Goal: Entertainment & Leisure: Browse casually

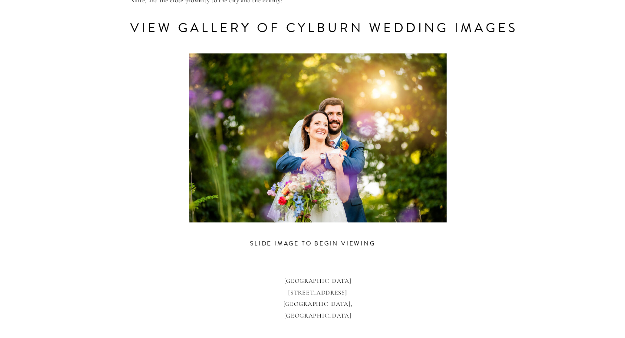
scroll to position [458, 0]
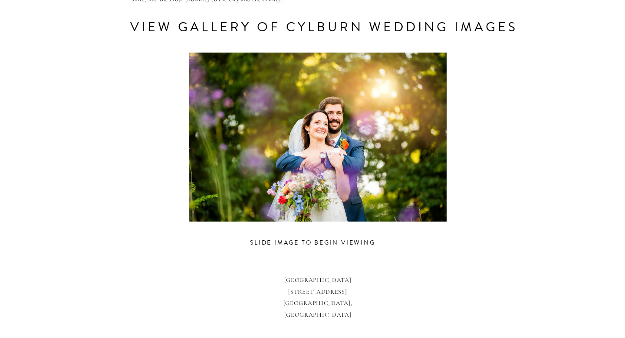
click at [425, 149] on div at bounding box center [318, 137] width 402 height 169
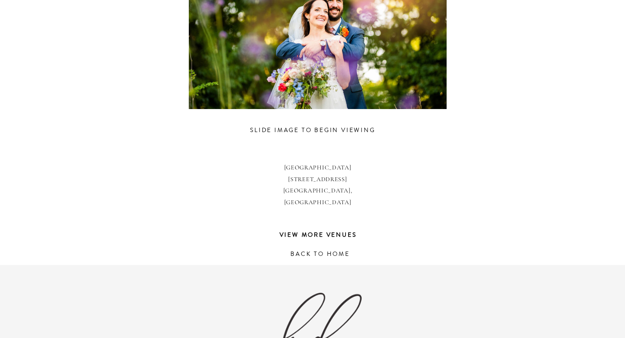
scroll to position [414, 0]
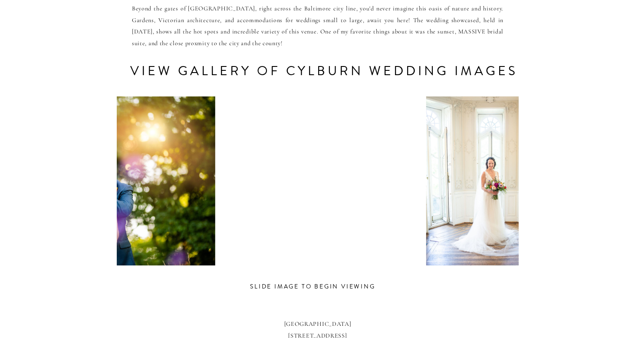
click at [117, 182] on div at bounding box center [86, 180] width 402 height 169
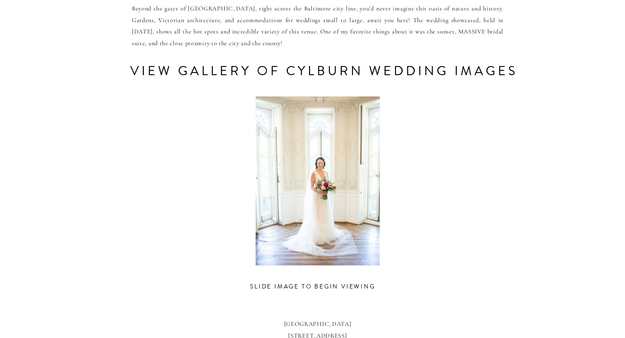
click at [182, 194] on div at bounding box center [318, 180] width 402 height 169
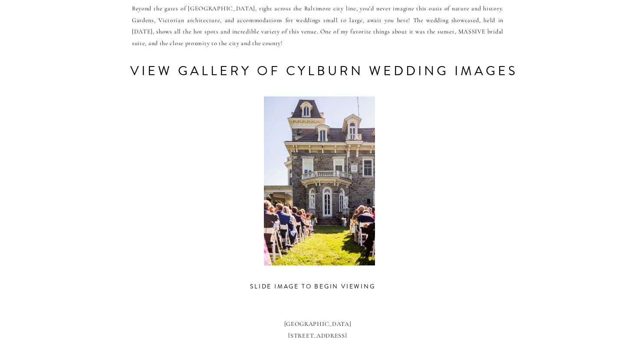
click at [336, 214] on div at bounding box center [319, 180] width 402 height 169
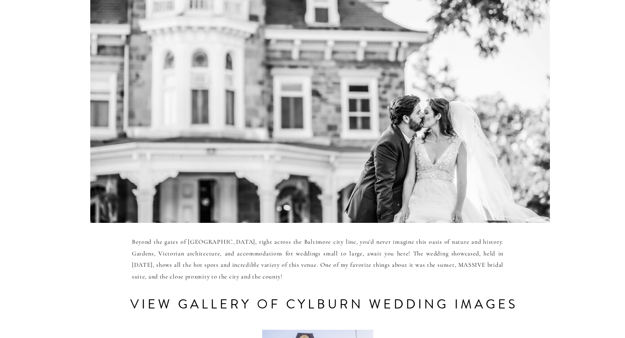
scroll to position [150, 0]
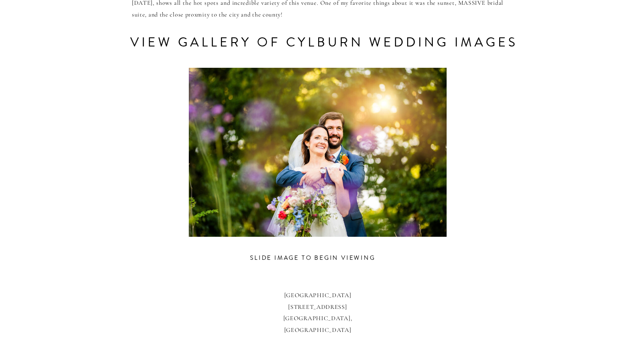
scroll to position [443, 0]
click at [430, 158] on div at bounding box center [318, 151] width 402 height 169
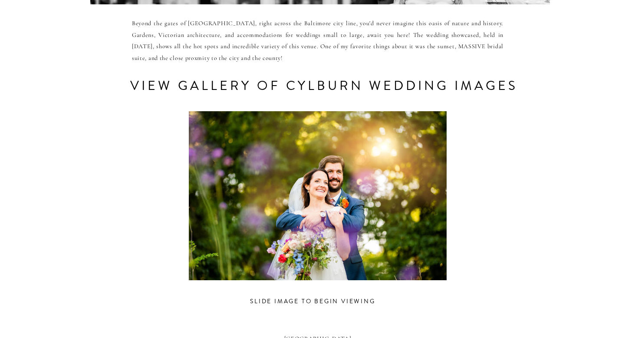
scroll to position [430, 0]
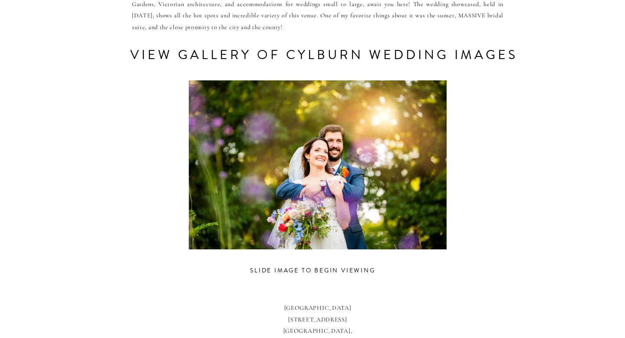
click at [439, 173] on div at bounding box center [318, 164] width 402 height 169
click at [289, 195] on div at bounding box center [318, 164] width 402 height 169
click at [305, 271] on h3 "slide image to begin viewing" at bounding box center [312, 271] width 161 height 13
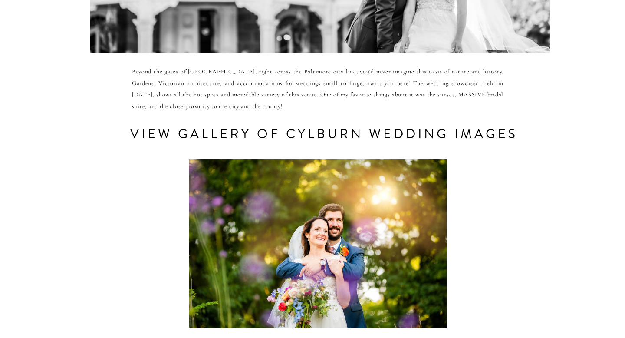
scroll to position [336, 0]
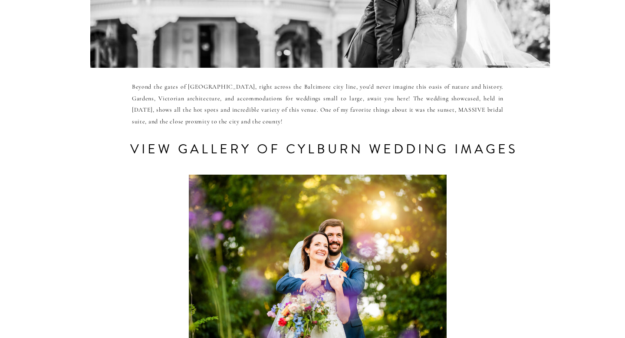
click at [360, 211] on div at bounding box center [318, 258] width 402 height 169
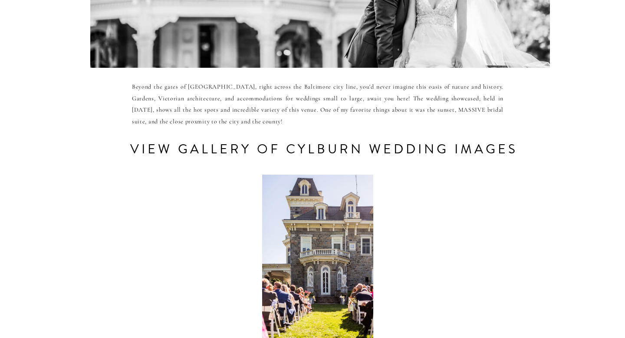
click at [333, 236] on div at bounding box center [318, 258] width 402 height 169
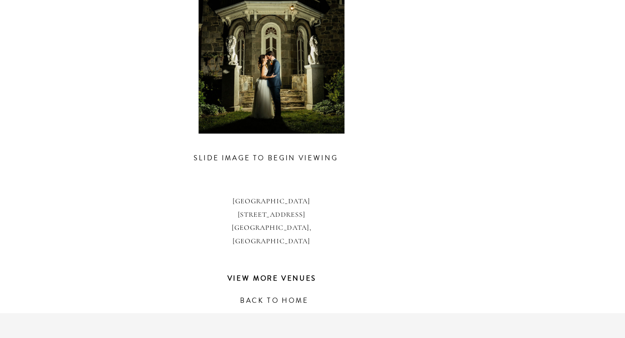
scroll to position [544, 0]
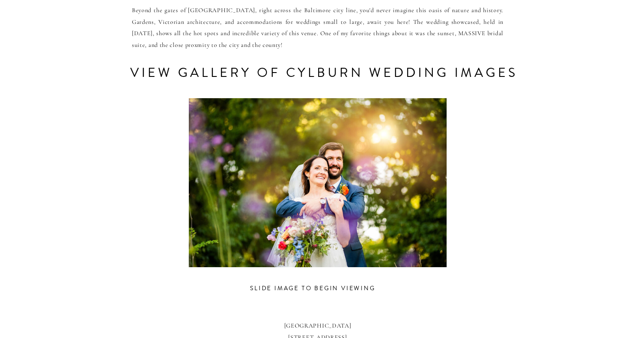
scroll to position [412, 0]
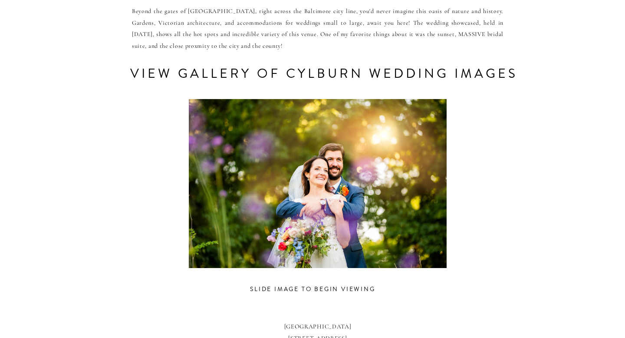
click at [431, 169] on div at bounding box center [318, 183] width 402 height 169
click at [427, 216] on div at bounding box center [318, 183] width 402 height 169
click at [259, 203] on div at bounding box center [318, 183] width 402 height 169
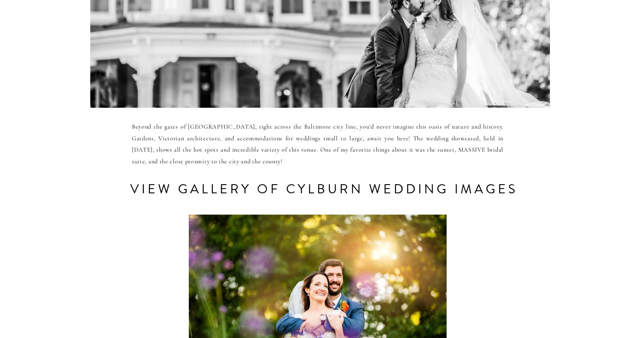
scroll to position [369, 0]
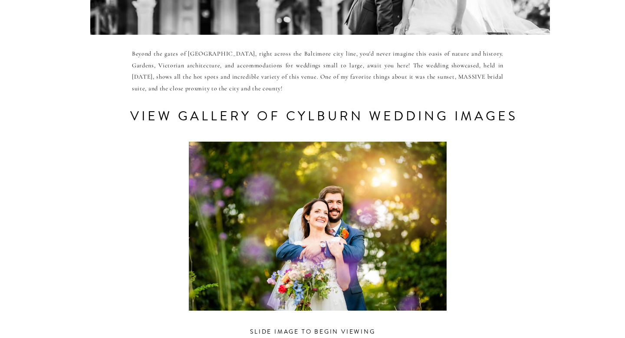
click at [307, 249] on div at bounding box center [318, 225] width 402 height 169
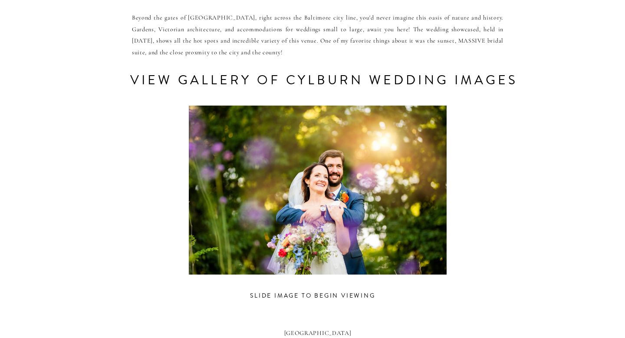
scroll to position [415, 0]
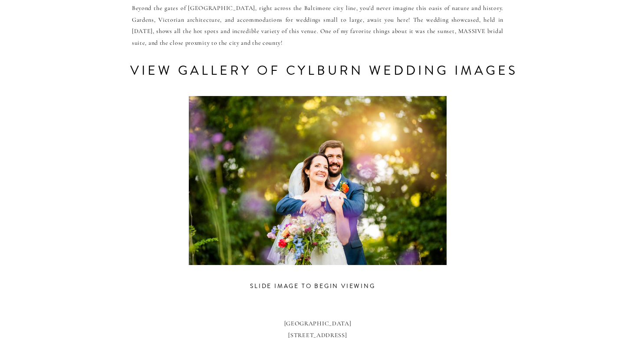
click at [380, 216] on div at bounding box center [318, 180] width 402 height 169
click at [420, 189] on div at bounding box center [318, 180] width 402 height 169
click at [253, 182] on div at bounding box center [318, 180] width 402 height 169
